Goal: Task Accomplishment & Management: Manage account settings

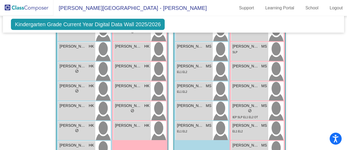
scroll to position [487, 0]
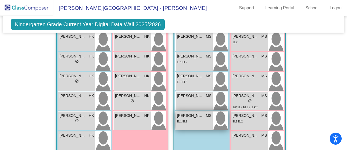
click at [195, 119] on div "EL1 EL2" at bounding box center [194, 121] width 34 height 6
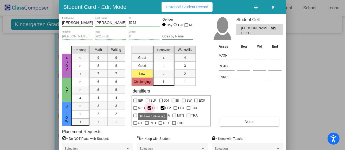
click at [148, 108] on div at bounding box center [149, 108] width 4 height 4
click at [149, 110] on input "EL1" at bounding box center [149, 110] width 0 height 0
checkbox input "false"
click at [163, 108] on div at bounding box center [163, 108] width 4 height 4
click at [162, 110] on input "EL2" at bounding box center [162, 110] width 0 height 0
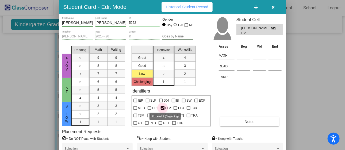
checkbox input "false"
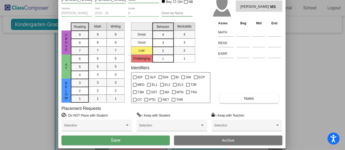
drag, startPoint x: 146, startPoint y: 7, endPoint x: 145, endPoint y: -17, distance: 23.3
click at [145, 0] on html "Accessibility Screen-Reader Guide, Feedback, and Issue Reporting | New window […" at bounding box center [172, 75] width 345 height 150
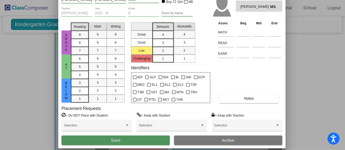
click at [102, 139] on button "Save" at bounding box center [115, 140] width 108 height 10
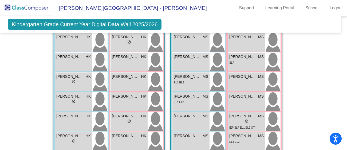
scroll to position [466, 3]
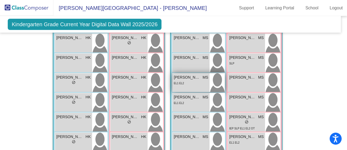
click at [191, 84] on div "EL1 EL2" at bounding box center [191, 83] width 34 height 6
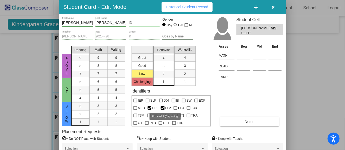
click at [162, 107] on div at bounding box center [163, 108] width 4 height 4
click at [162, 110] on input "EL2" at bounding box center [162, 110] width 0 height 0
checkbox input "false"
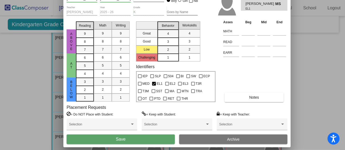
drag, startPoint x: 146, startPoint y: 4, endPoint x: 150, endPoint y: -21, distance: 25.2
click at [150, 0] on html "Accessibility Screen-Reader Guide, Feedback, and Issue Reporting | New window […" at bounding box center [172, 75] width 345 height 150
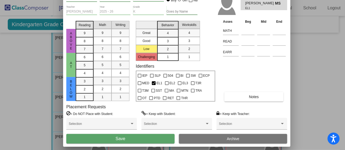
click at [122, 140] on span "Save" at bounding box center [120, 138] width 10 height 5
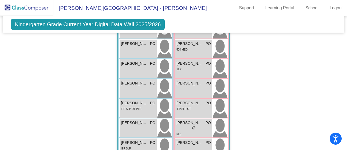
scroll to position [652, 0]
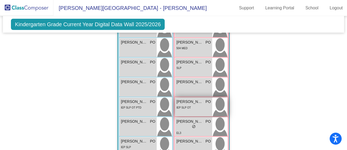
click at [197, 107] on div "IEP SLP OT" at bounding box center [194, 107] width 34 height 6
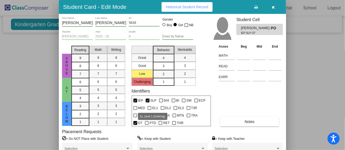
click at [149, 107] on div at bounding box center [149, 108] width 4 height 4
click at [149, 110] on input "EL1" at bounding box center [149, 110] width 0 height 0
checkbox input "true"
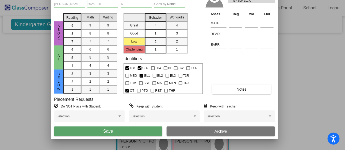
drag, startPoint x: 150, startPoint y: 7, endPoint x: 142, endPoint y: -25, distance: 33.6
click at [142, 0] on html "Accessibility Screen-Reader Guide, Feedback, and Issue Reporting | New window […" at bounding box center [172, 75] width 345 height 150
click at [110, 130] on span "Save" at bounding box center [108, 131] width 10 height 5
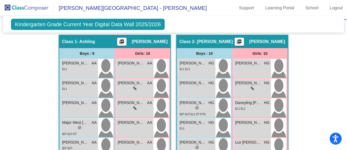
scroll to position [0, 0]
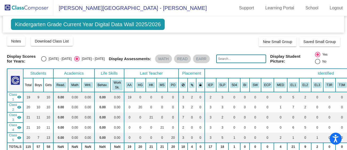
click at [47, 7] on img at bounding box center [26, 8] width 53 height 16
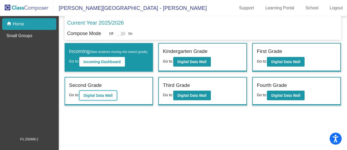
click at [107, 100] on button "Digital Data Wall" at bounding box center [98, 96] width 38 height 10
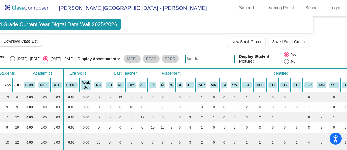
scroll to position [0, 32]
click at [33, 5] on img at bounding box center [26, 8] width 53 height 16
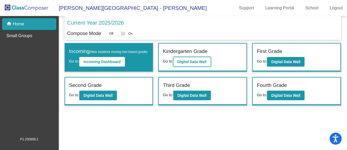
click at [190, 60] on b "Digital Data Wall" at bounding box center [192, 62] width 29 height 4
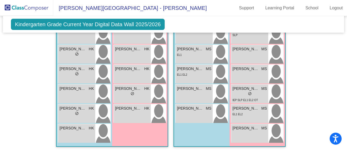
scroll to position [495, 0]
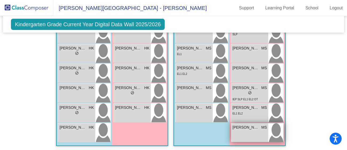
click at [247, 131] on div "[PERSON_NAME] MS lock do_not_disturb_alt" at bounding box center [249, 132] width 37 height 19
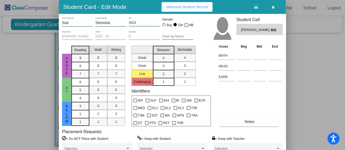
click at [41, 64] on div at bounding box center [172, 75] width 345 height 150
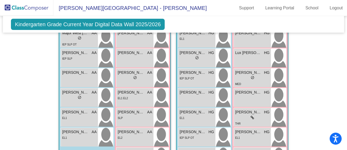
scroll to position [219, 0]
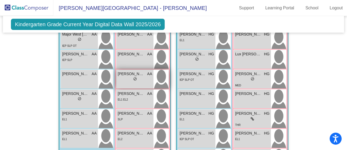
click at [119, 81] on div "lock do_not_disturb_alt" at bounding box center [135, 80] width 34 height 6
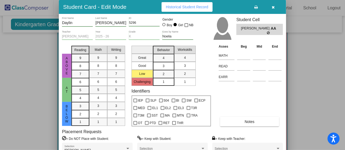
click at [316, 64] on div at bounding box center [172, 75] width 345 height 150
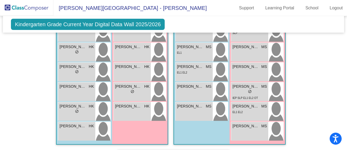
scroll to position [496, 0]
